Goal: Find specific page/section: Find specific page/section

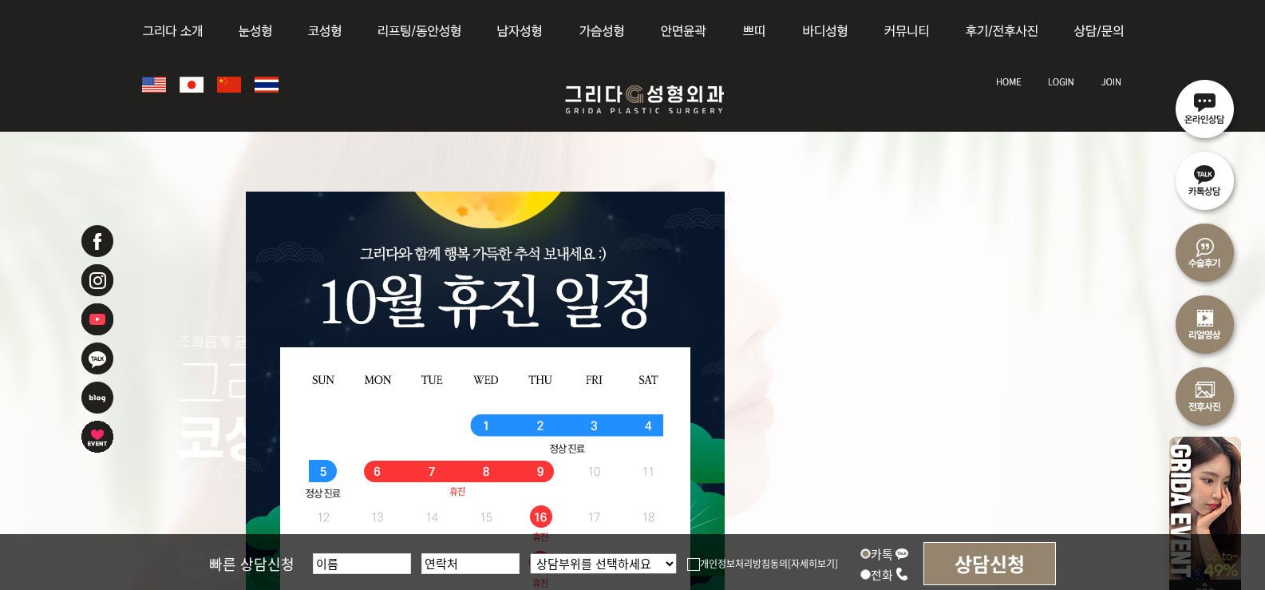
scroll to position [958, 0]
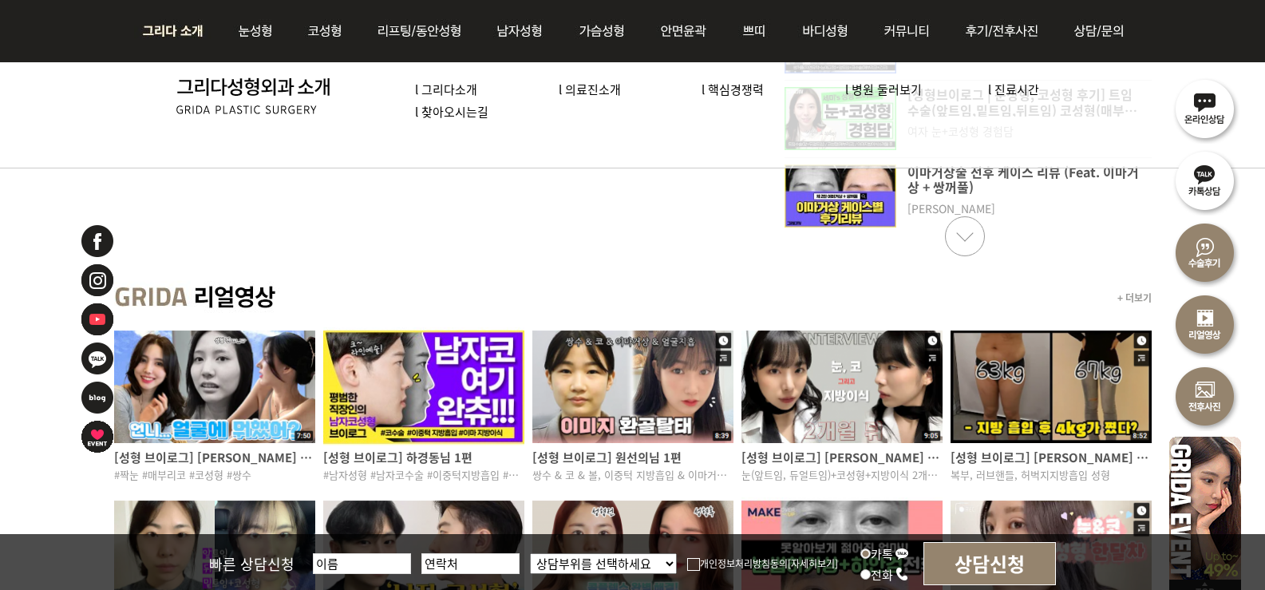
click at [578, 84] on link "l 의료진소개" at bounding box center [590, 89] width 62 height 17
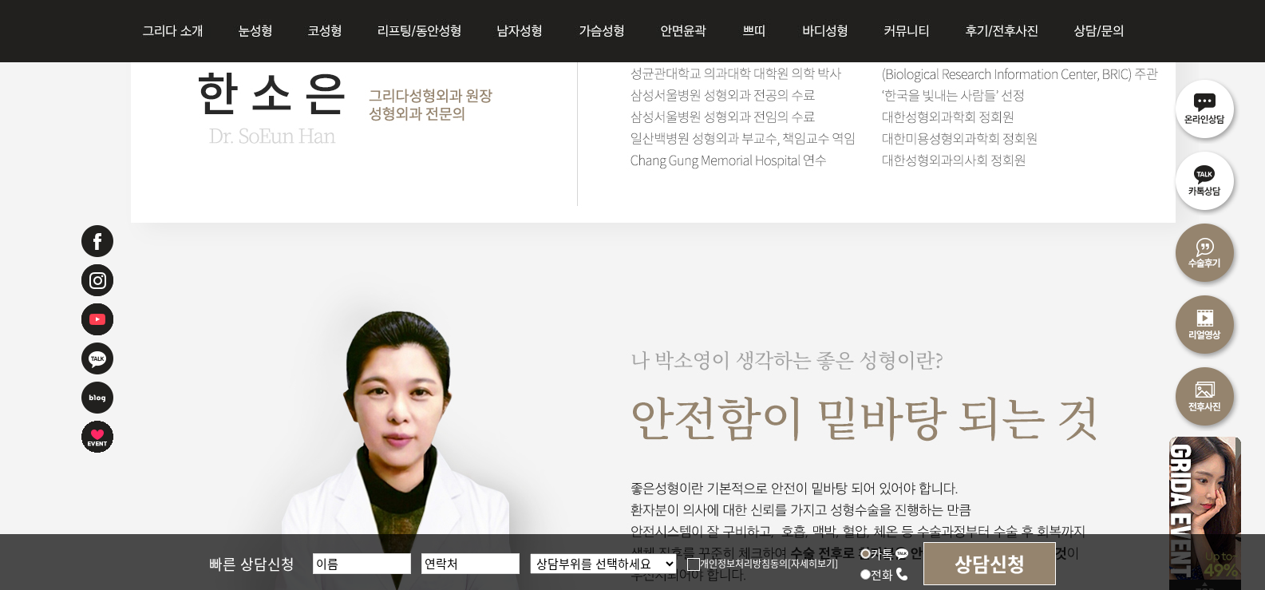
scroll to position [2873, 0]
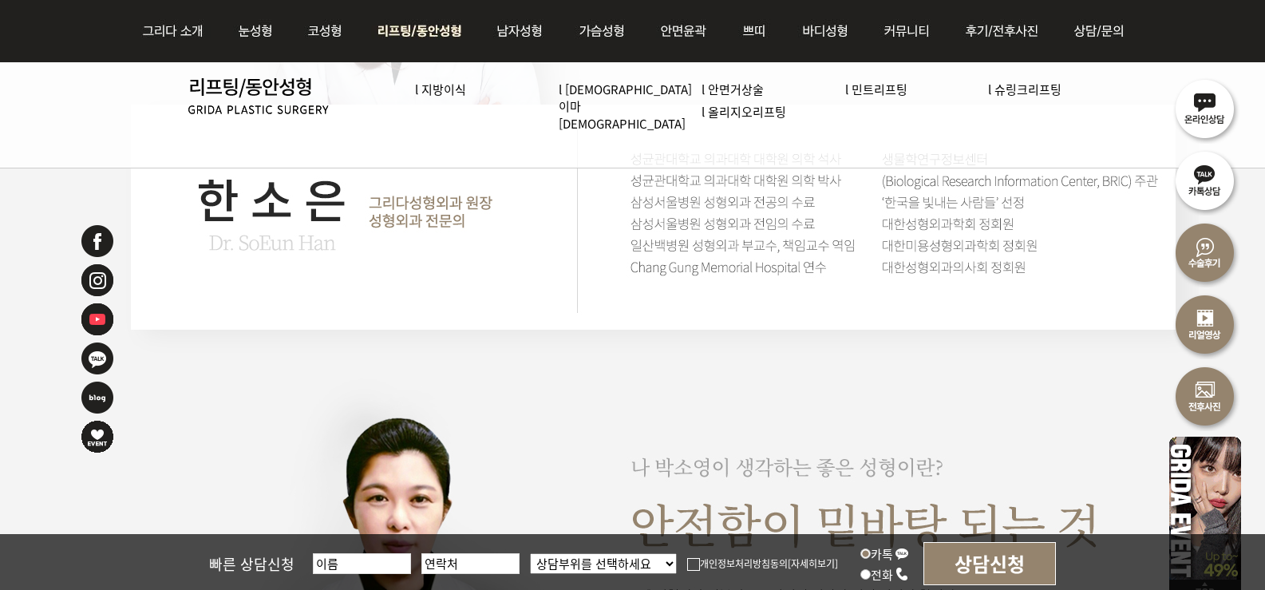
click at [437, 22] on img at bounding box center [419, 31] width 121 height 62
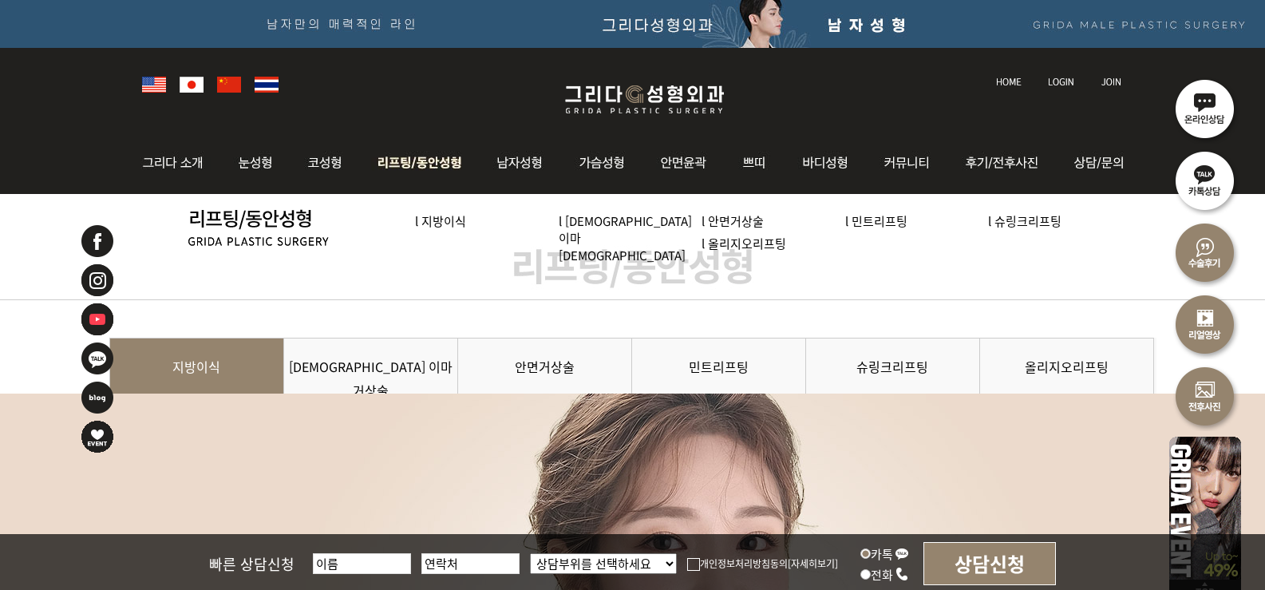
click at [702, 244] on link "l 올리지오리프팅" at bounding box center [744, 243] width 85 height 17
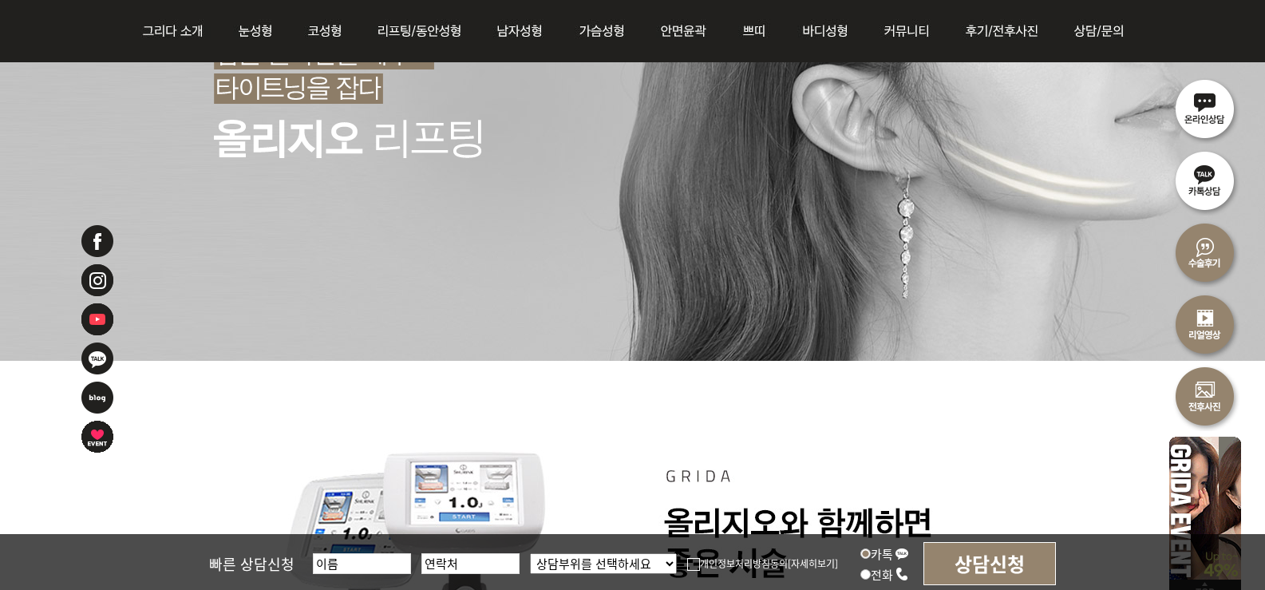
scroll to position [5907, 0]
